Goal: Navigation & Orientation: Go to known website

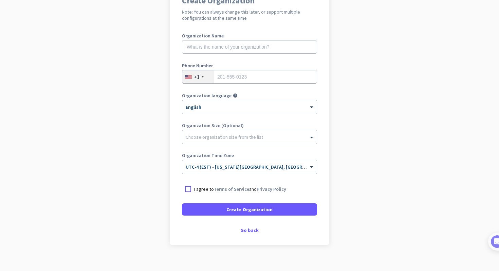
scroll to position [71, 0]
click at [251, 230] on div "Go back" at bounding box center [249, 229] width 135 height 5
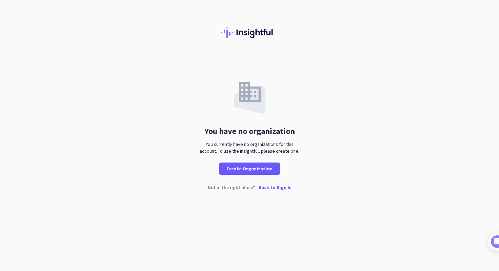
click at [273, 189] on p "Back to Sign In" at bounding box center [275, 187] width 33 height 5
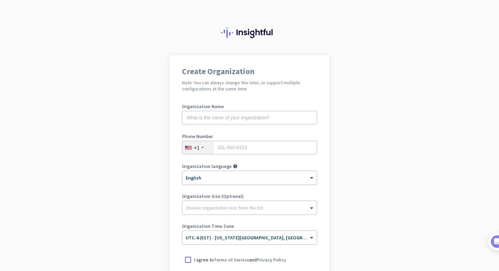
scroll to position [78, 0]
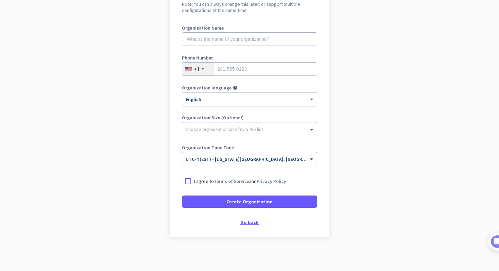
click at [251, 224] on div "Go back" at bounding box center [249, 222] width 135 height 5
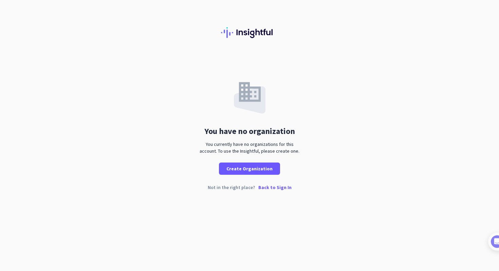
click at [279, 186] on p "Back to Sign In" at bounding box center [275, 187] width 33 height 5
